Goal: Check status

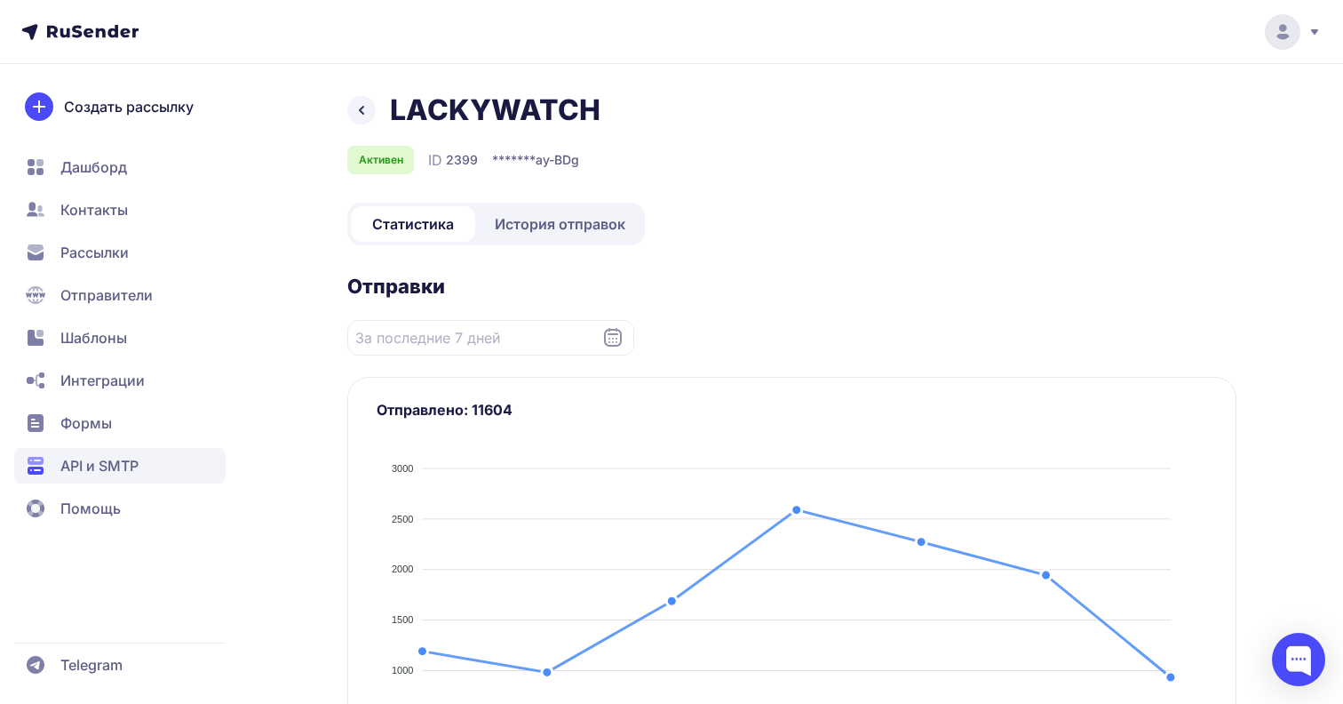
scroll to position [257, 0]
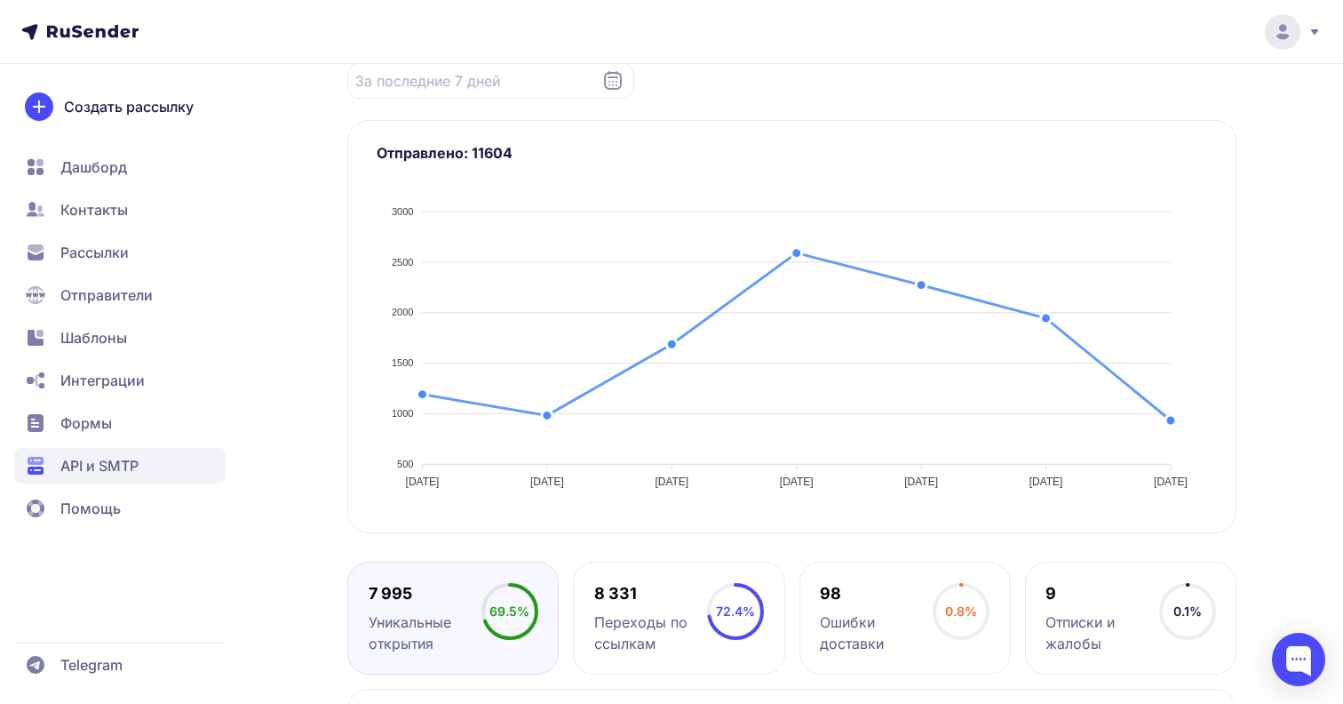
click at [94, 475] on span "API и SMTP" at bounding box center [99, 465] width 78 height 21
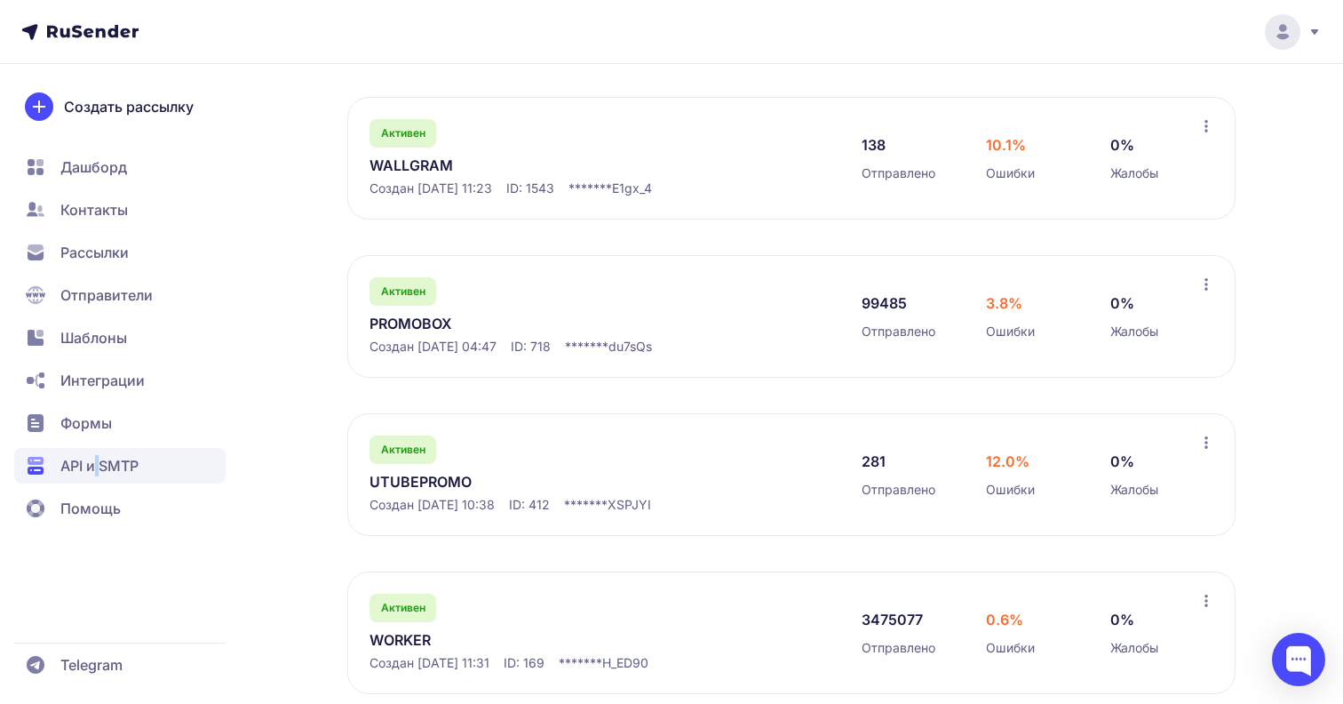
scroll to position [465, 0]
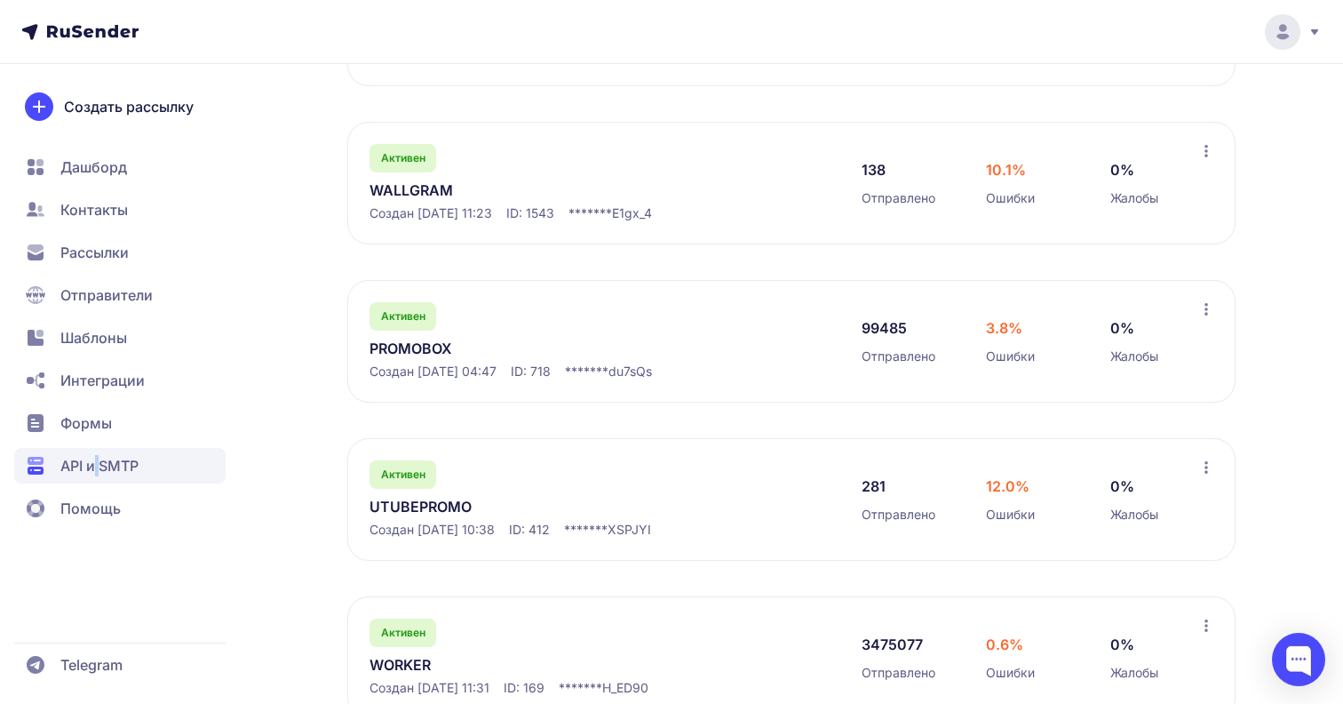
click at [426, 348] on link "PROMOBOX" at bounding box center [552, 348] width 364 height 21
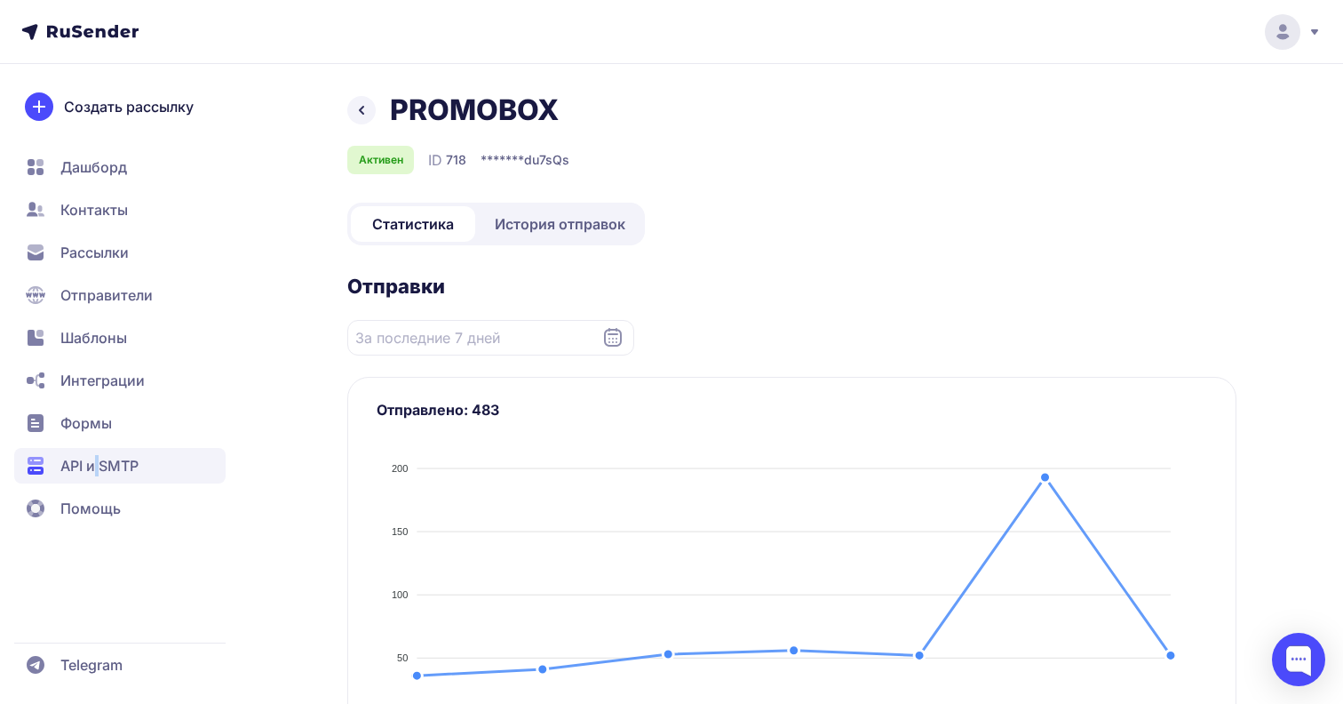
click at [555, 227] on span "История отправок" at bounding box center [560, 223] width 131 height 21
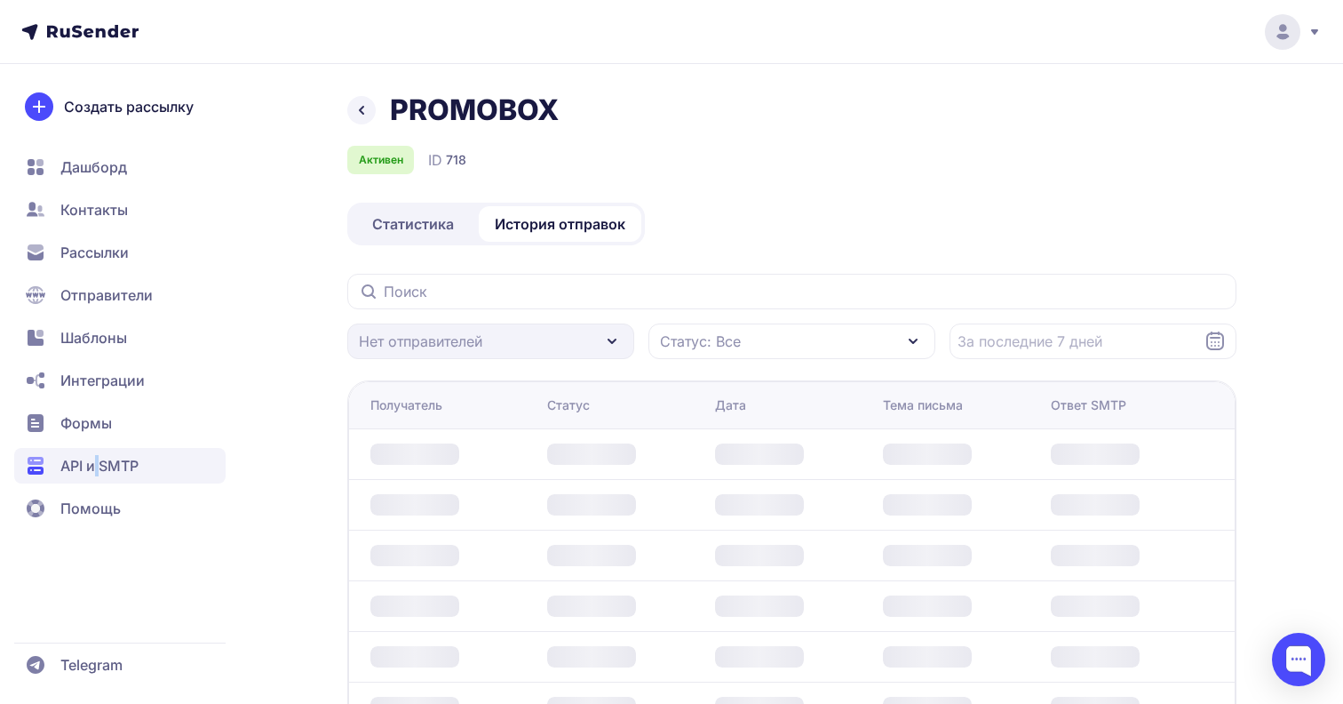
click at [293, 312] on div "PROMOBOX Активен ID 718 Статистика История отправок Нет отправителей Статус: Вс…" at bounding box center [671, 535] width 1279 height 887
click at [454, 15] on header at bounding box center [671, 32] width 1343 height 64
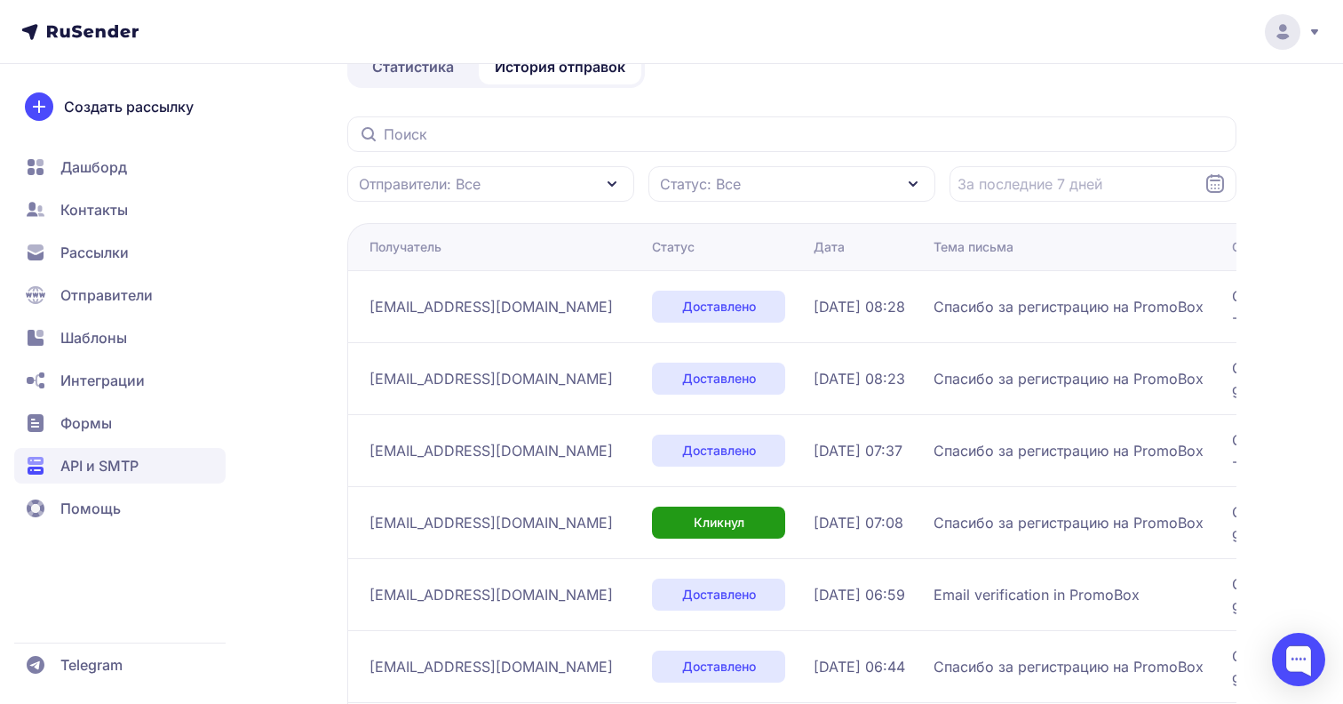
scroll to position [120, 0]
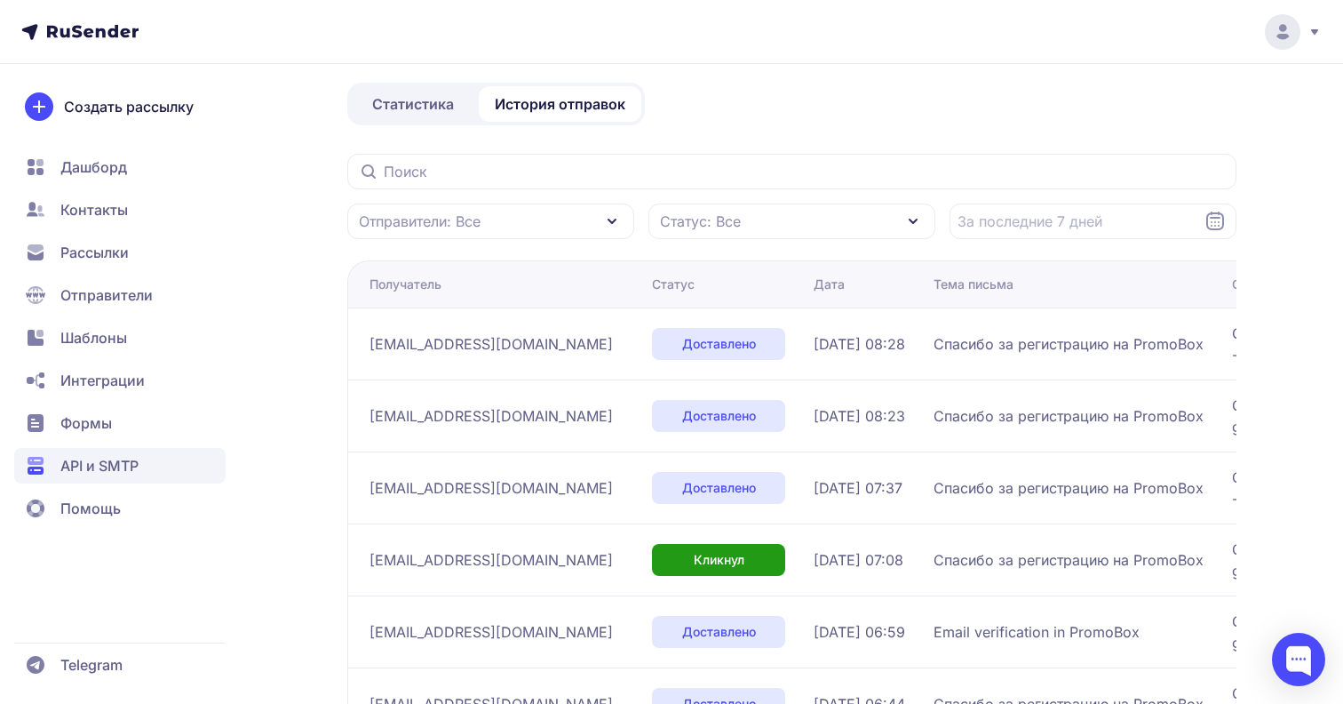
click at [429, 107] on span "Статистика" at bounding box center [413, 103] width 82 height 21
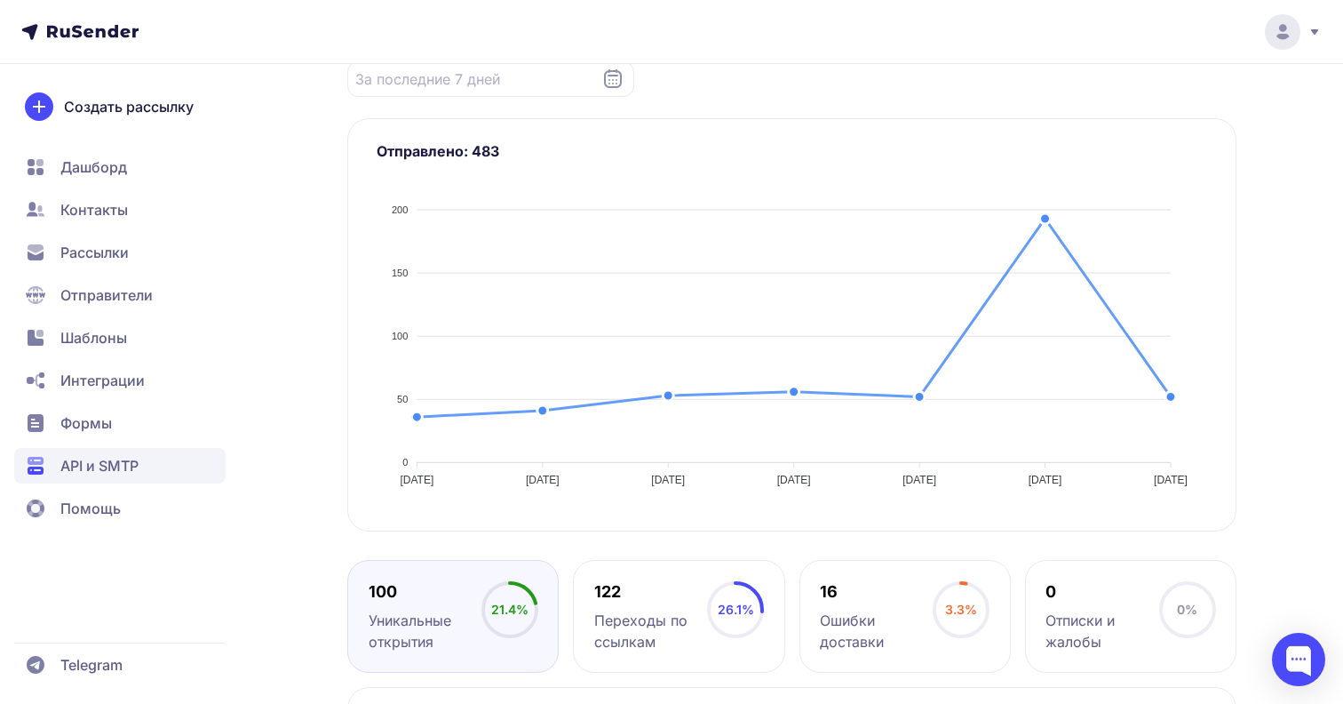
scroll to position [262, 0]
